Goal: Transaction & Acquisition: Purchase product/service

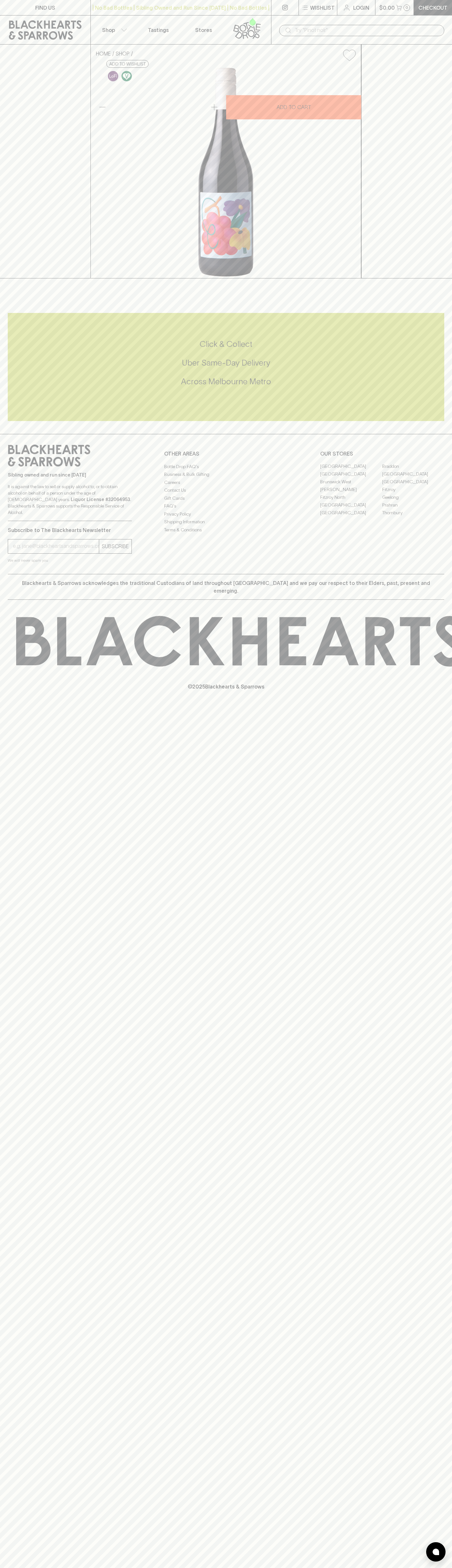
click at [116, 24] on button "Shop" at bounding box center [113, 29] width 45 height 29
click at [429, 824] on div at bounding box center [226, 784] width 452 height 1568
click at [364, 1567] on html "FIND US | No Bad Bottles | Sibling Owned and Run Since [DATE] | No Bad Bottles …" at bounding box center [226, 784] width 452 height 1568
click at [1, 1314] on div at bounding box center [226, 784] width 452 height 1568
